Goal: Task Accomplishment & Management: Use online tool/utility

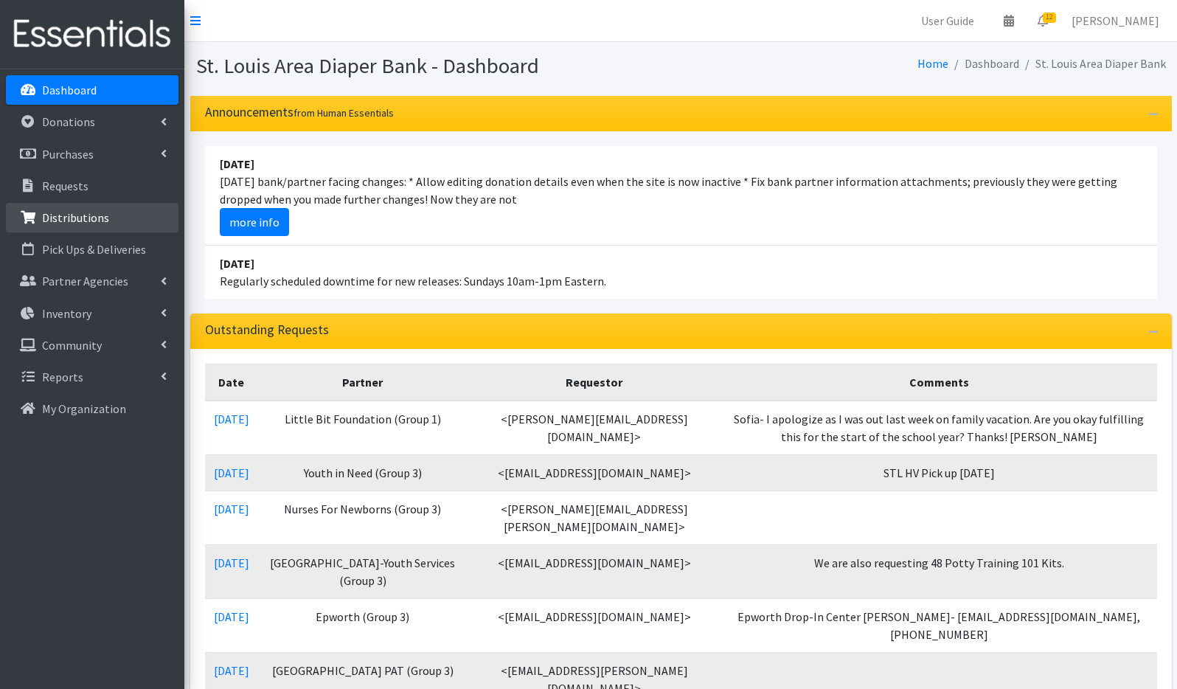
click at [85, 220] on p "Distributions" at bounding box center [75, 217] width 67 height 15
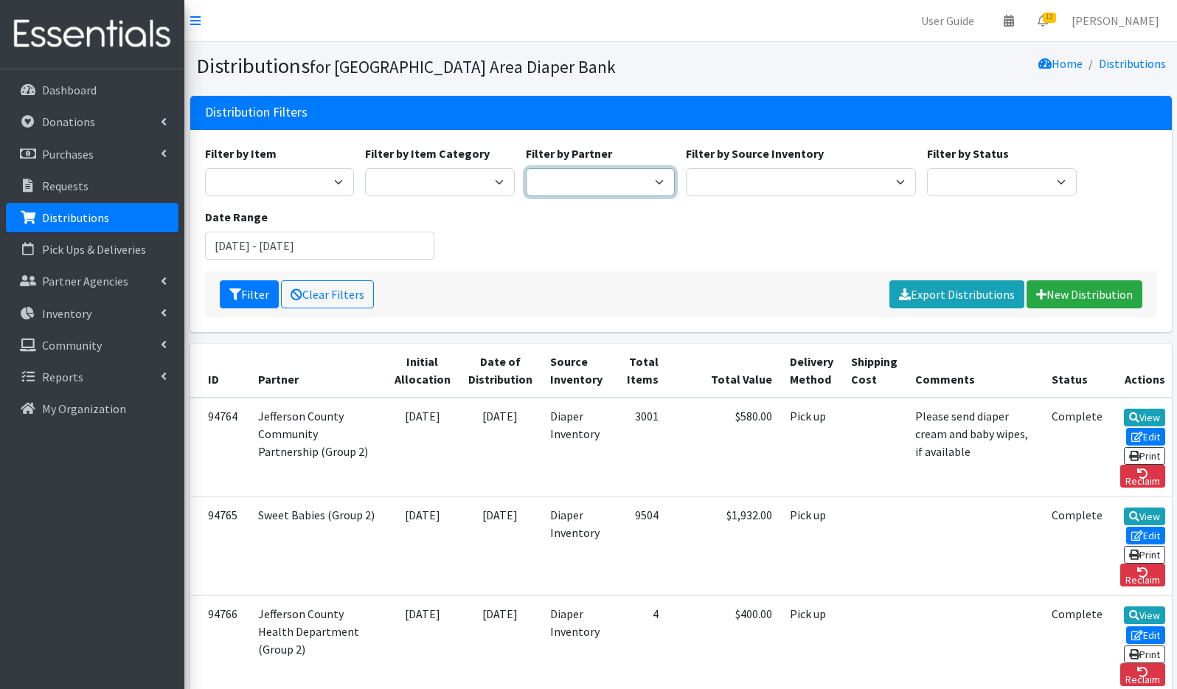
click at [635, 181] on select "Affinia Healthcare (Group 2) [PERSON_NAME] (Group 1) Assistance League of St. L…" at bounding box center [601, 182] width 150 height 28
select select "3651"
drag, startPoint x: 629, startPoint y: 205, endPoint x: 627, endPoint y: 185, distance: 20.0
click at [629, 204] on div "Filter by Item Adult Briefs (Large/X-Large) Adult Briefs (Medium/Large) Adult B…" at bounding box center [680, 208] width 963 height 127
click at [627, 184] on select "Affinia Healthcare (Group 2) [PERSON_NAME] (Group 1) Assistance League of St. L…" at bounding box center [601, 182] width 150 height 28
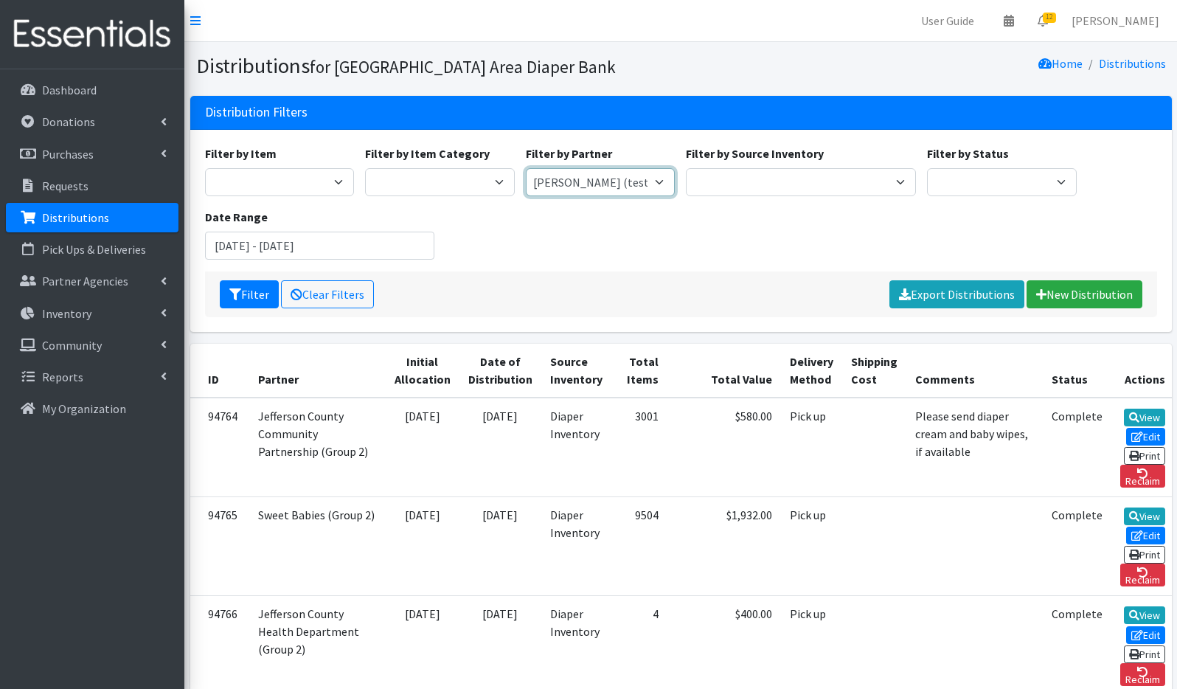
click at [657, 187] on select "Affinia Healthcare (Group 2) [PERSON_NAME] (Group 1) Assistance League of St. L…" at bounding box center [601, 182] width 150 height 28
select select
click at [517, 305] on div "Filter Clear Filters Export Distributions New Distribution" at bounding box center [681, 294] width 952 height 46
click at [250, 246] on input "[DATE] - [DATE]" at bounding box center [320, 246] width 230 height 28
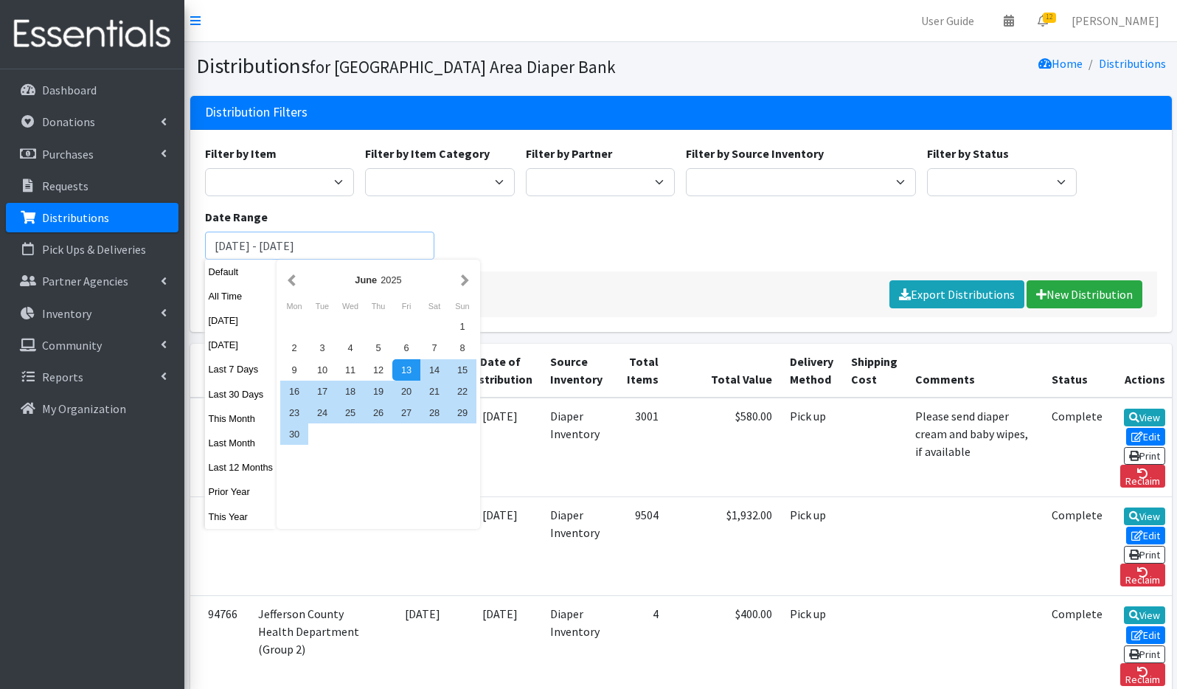
type input "[DATE] - [DATE]"
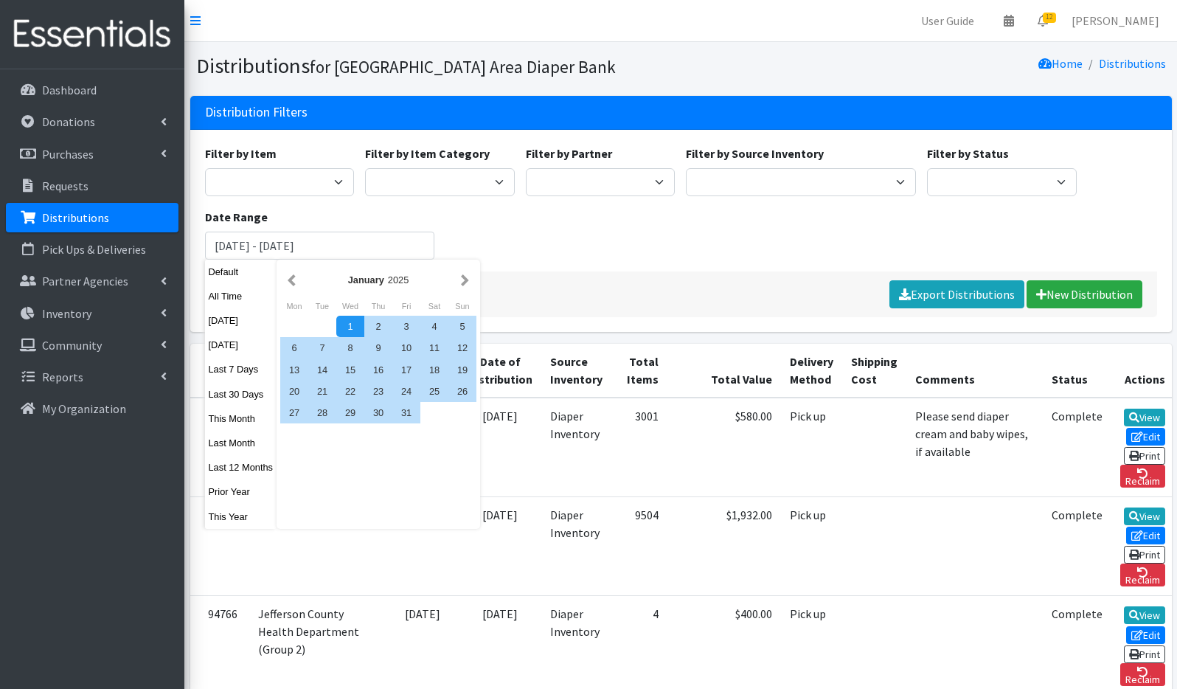
click at [528, 231] on div "Filter by Item Adult Briefs (Large/X-Large) Adult Briefs (Medium/Large) Adult B…" at bounding box center [680, 208] width 963 height 127
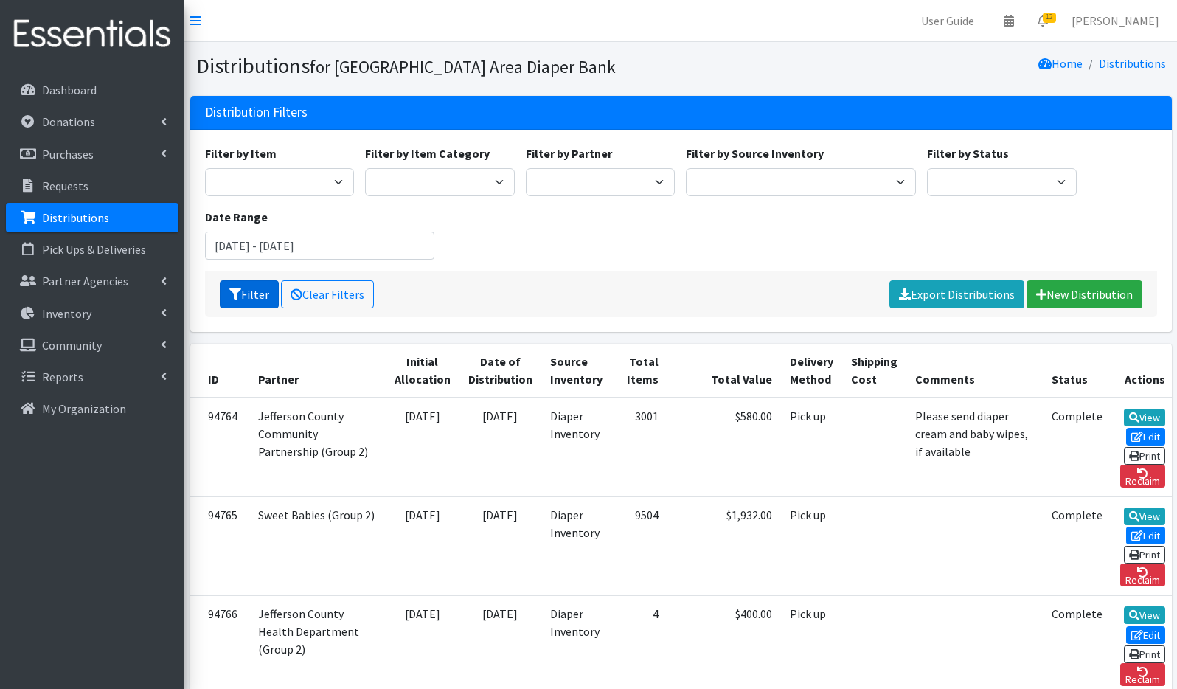
click at [257, 293] on button "Filter" at bounding box center [249, 294] width 59 height 28
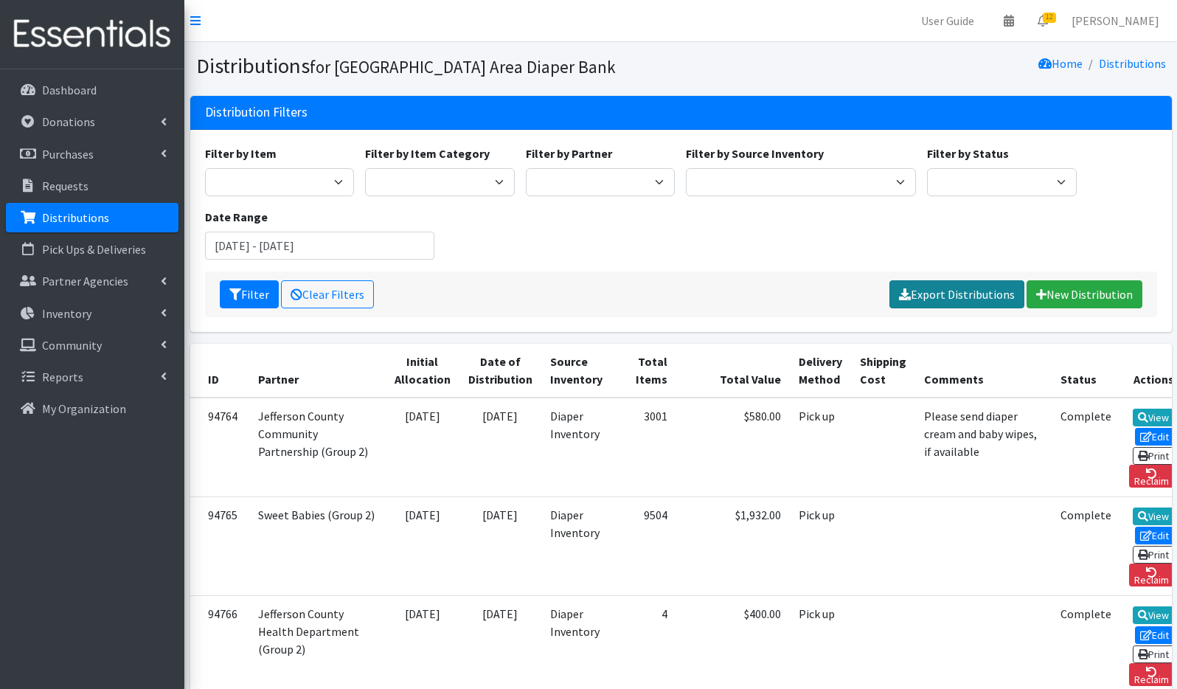
click at [949, 300] on link "Export Distributions" at bounding box center [956, 294] width 135 height 28
